Goal: Transaction & Acquisition: Purchase product/service

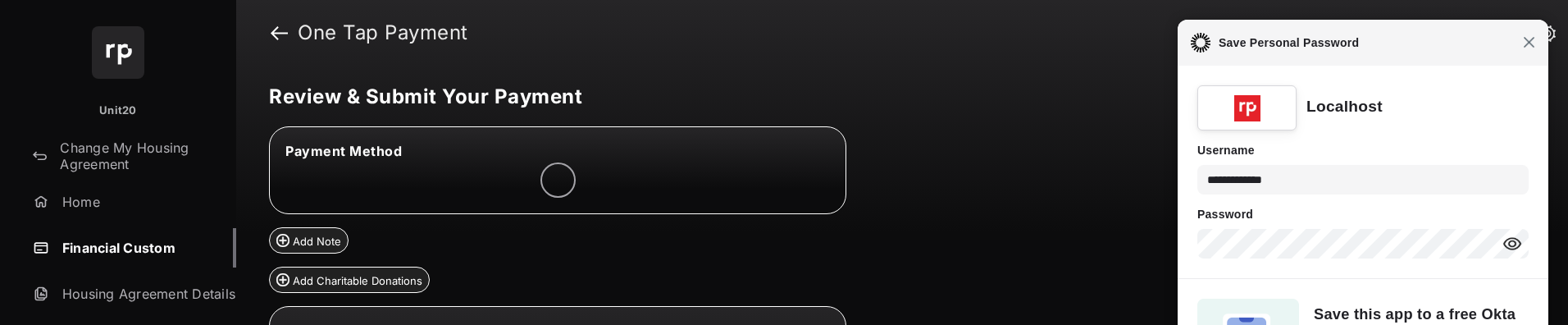
click at [1530, 42] on span "Close" at bounding box center [1529, 42] width 13 height 13
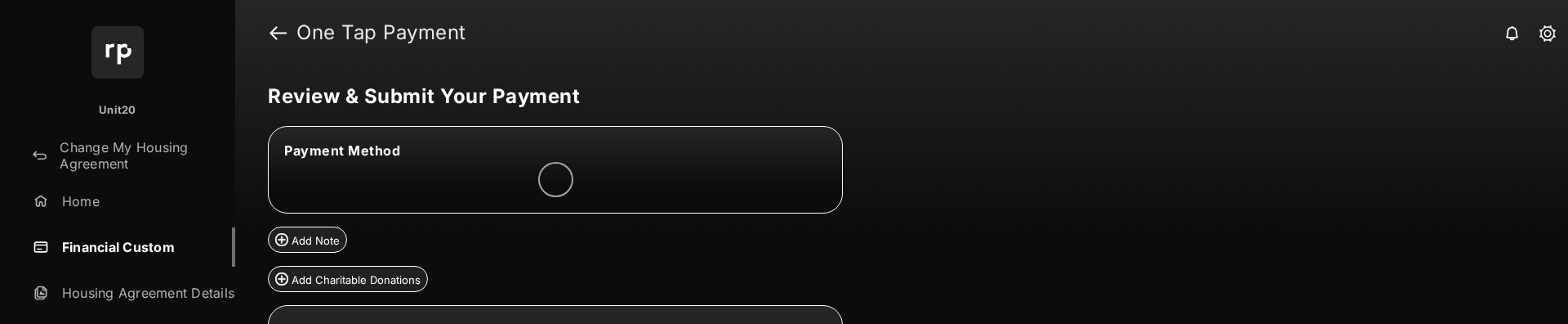
drag, startPoint x: 1067, startPoint y: 323, endPoint x: 1067, endPoint y: 357, distance: 34.0
click at [1067, 323] on html "Unit20 Change My Housing Agreement Home Financial Custom Housing Agreement Deta…" at bounding box center [784, 162] width 1568 height 324
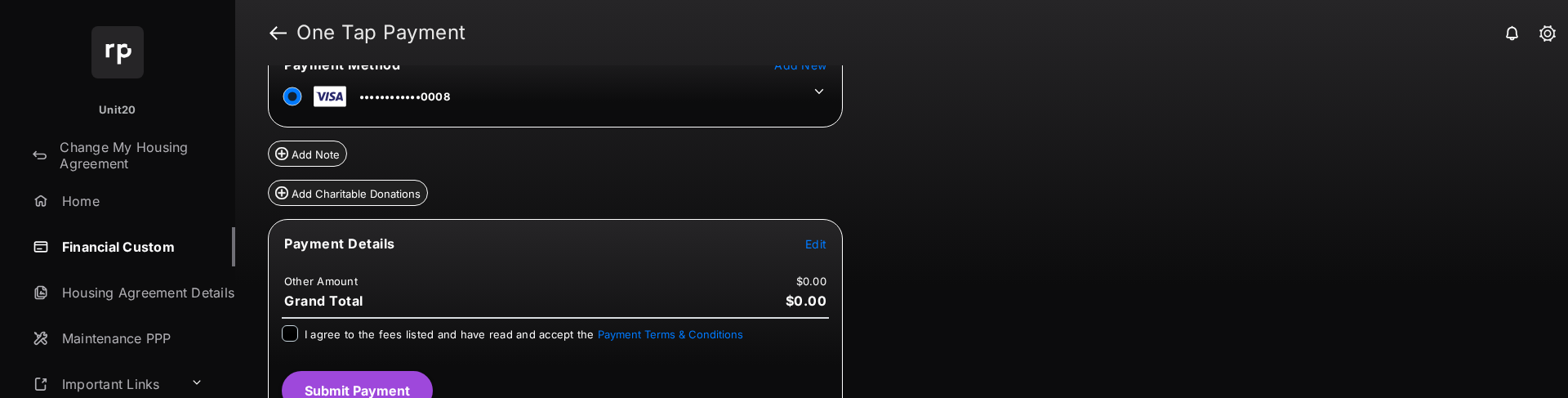
scroll to position [113, 0]
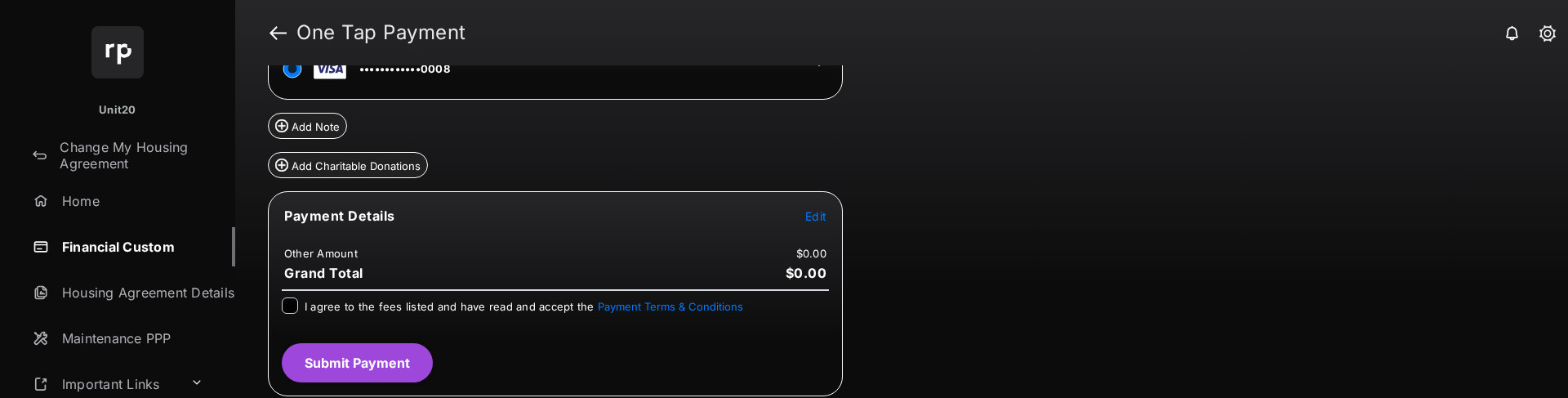
click at [816, 217] on span "Edit" at bounding box center [816, 216] width 21 height 14
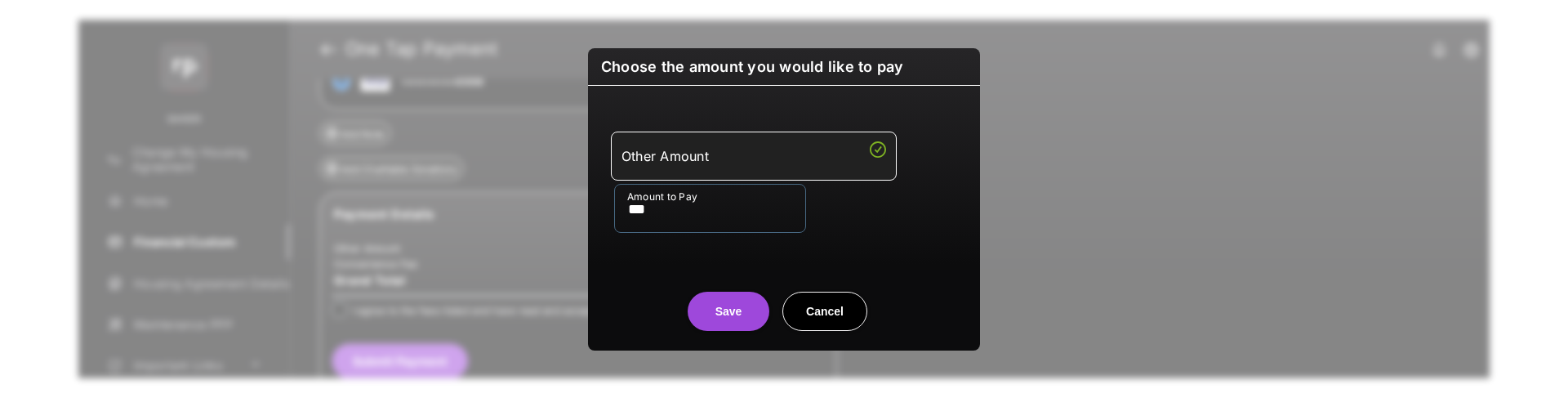
type input "***"
click at [722, 303] on button "Save" at bounding box center [729, 311] width 82 height 39
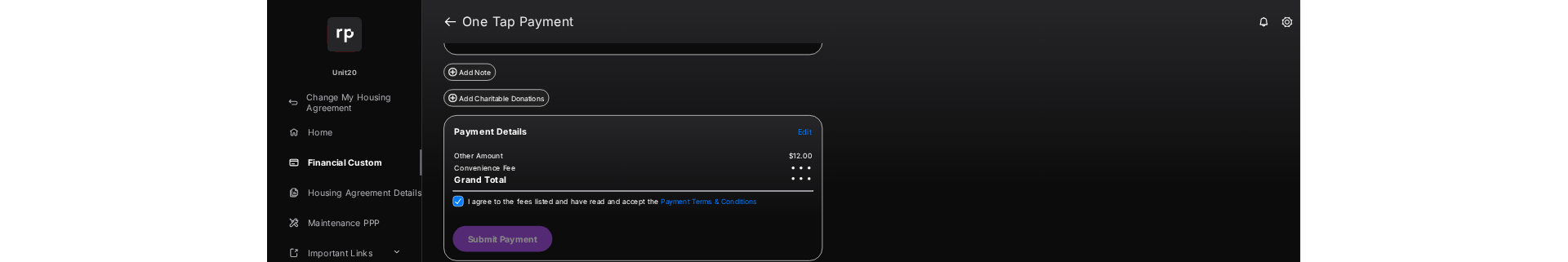
scroll to position [119, 0]
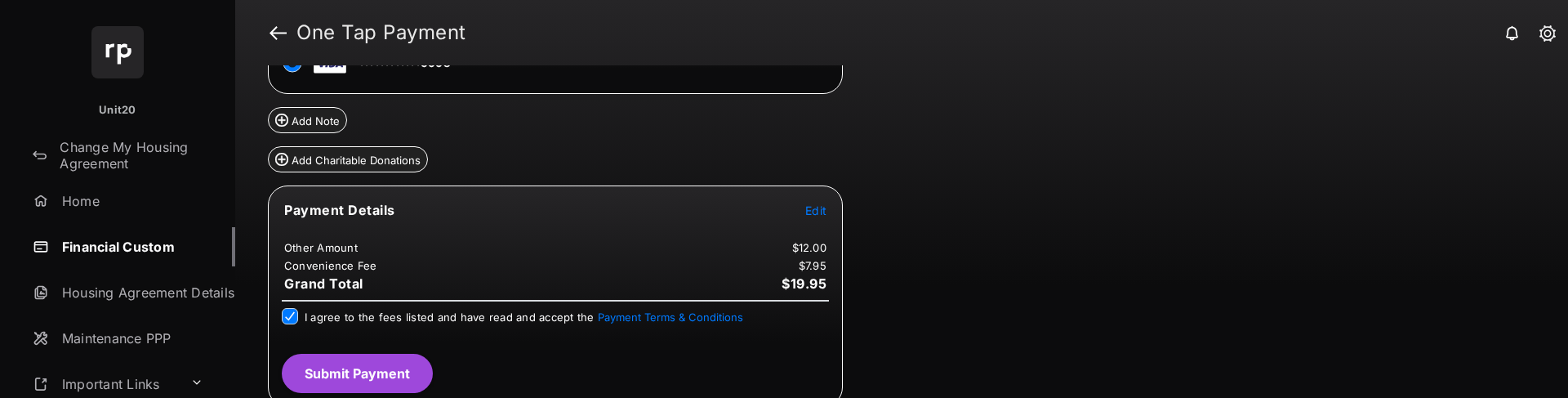
click at [396, 323] on button "Submit Payment" at bounding box center [357, 374] width 151 height 39
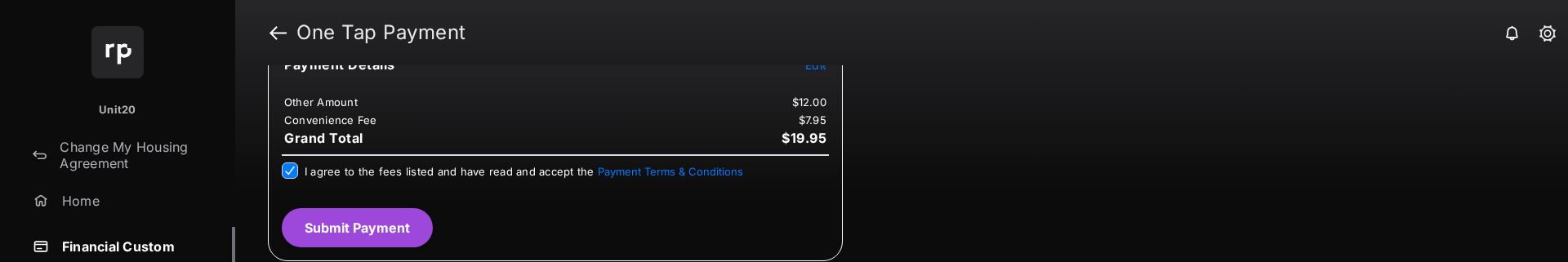
scroll to position [330, 0]
click at [402, 217] on button "Submit Payment" at bounding box center [357, 227] width 151 height 39
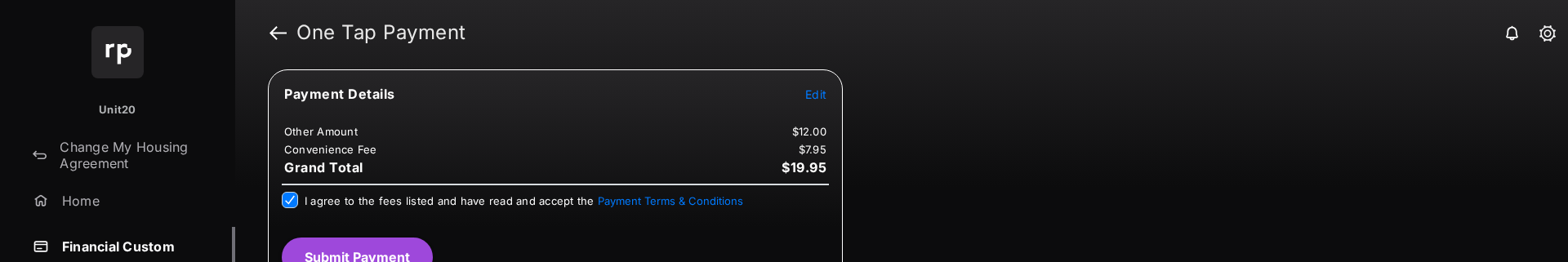
scroll to position [320, 0]
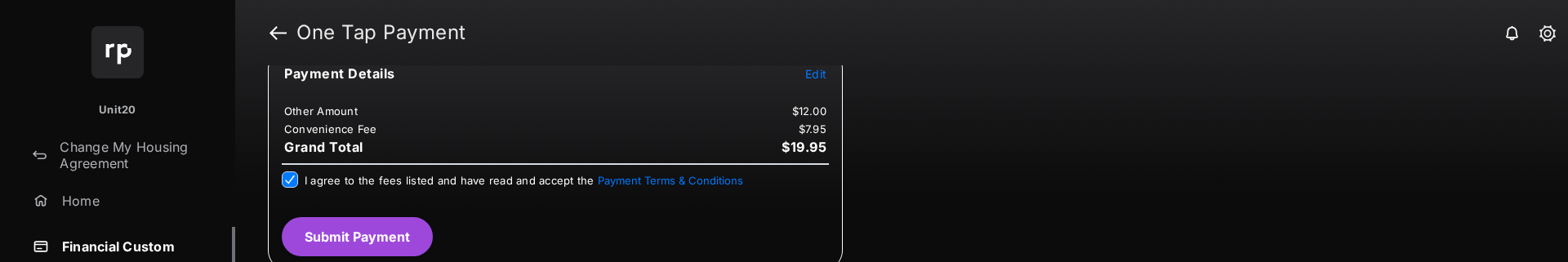
click at [397, 230] on button "Submit Payment" at bounding box center [357, 237] width 151 height 39
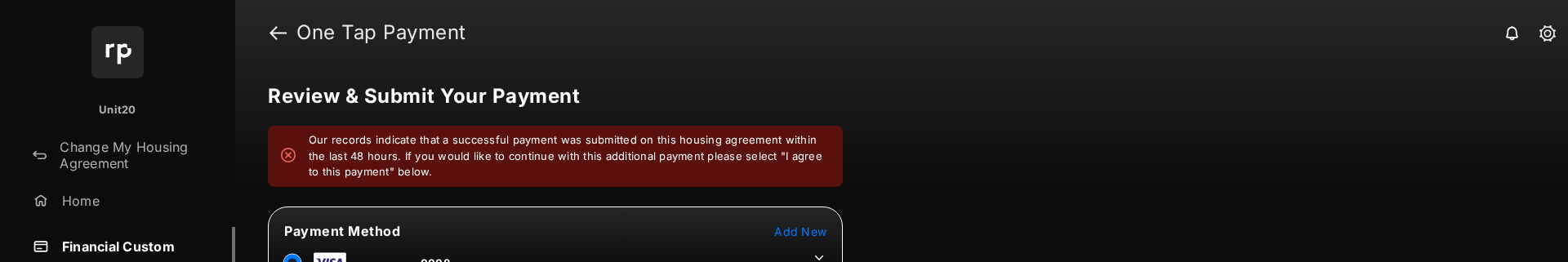
scroll to position [394, 0]
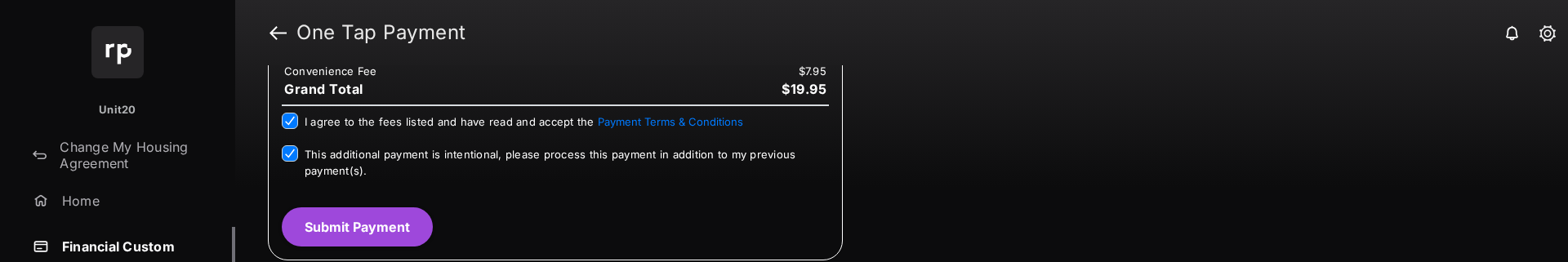
click at [345, 210] on button "Submit Payment" at bounding box center [357, 227] width 151 height 39
